Goal: Navigation & Orientation: Find specific page/section

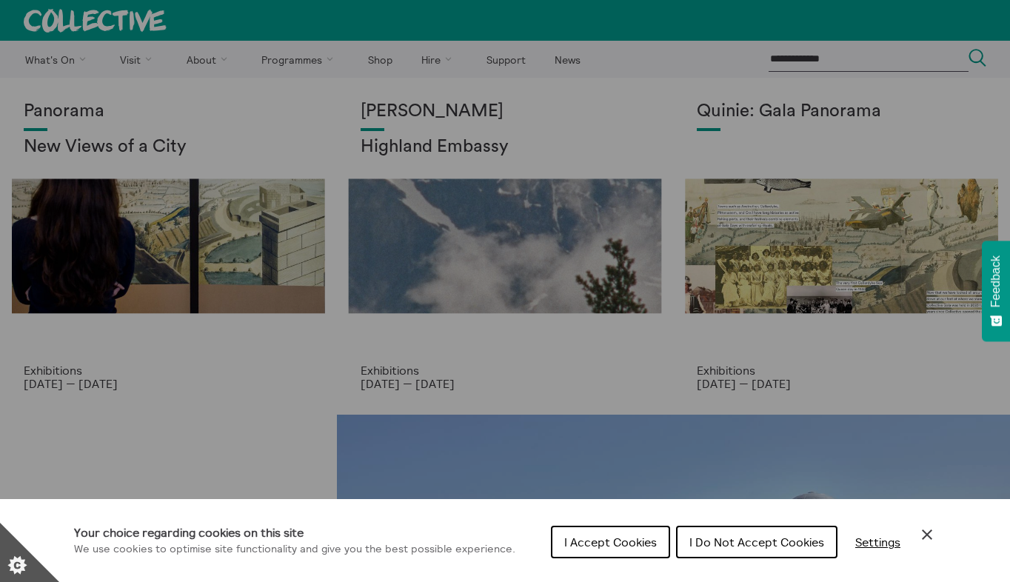
click at [351, 360] on div "Cookie preferences" at bounding box center [505, 291] width 1010 height 582
click at [932, 533] on icon "Close Cookie Control" at bounding box center [927, 535] width 18 height 18
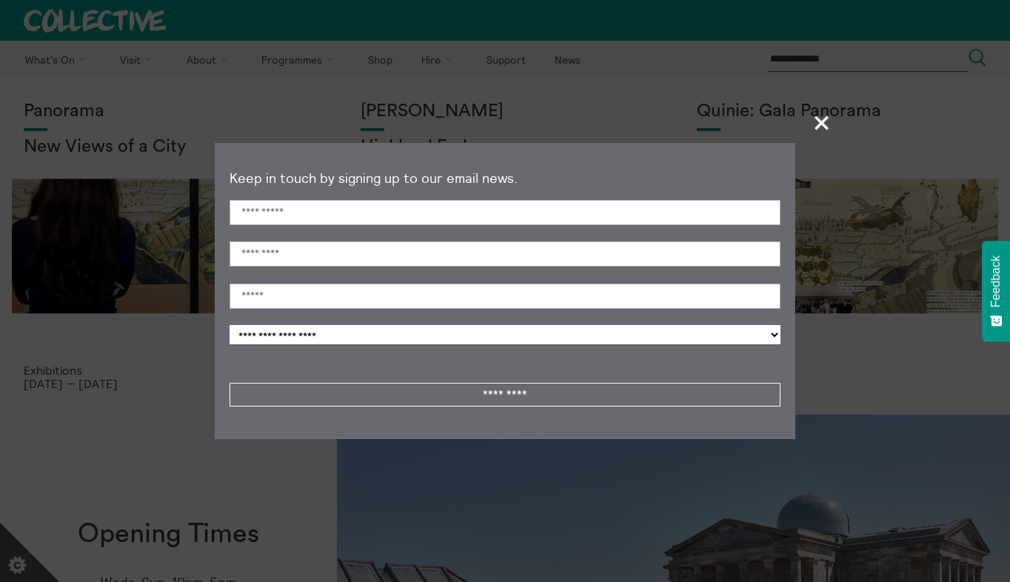
click at [810, 131] on span "+" at bounding box center [823, 123] width 44 height 44
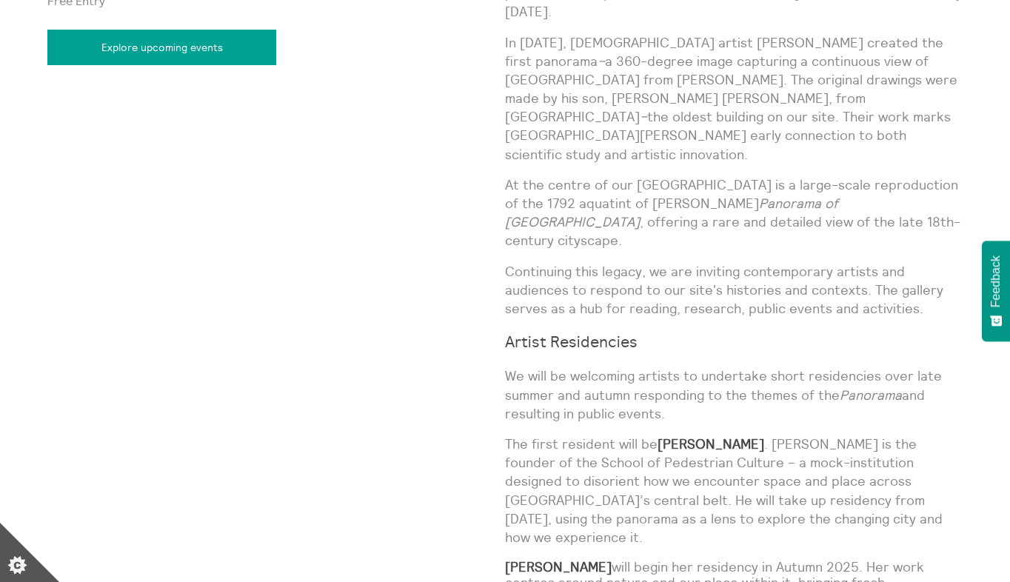
scroll to position [1000, 0]
